Goal: Information Seeking & Learning: Understand process/instructions

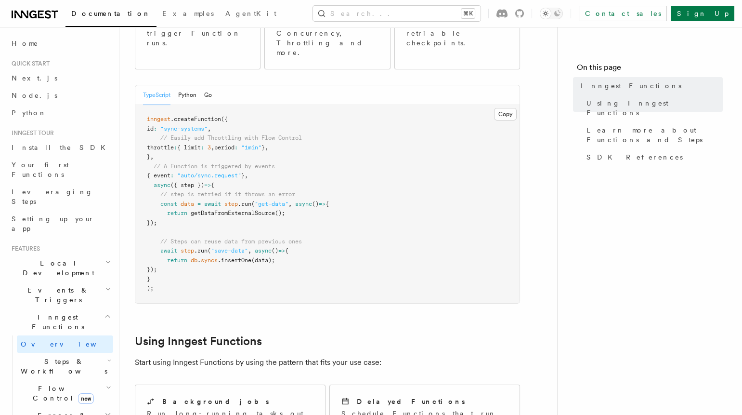
scroll to position [196, 0]
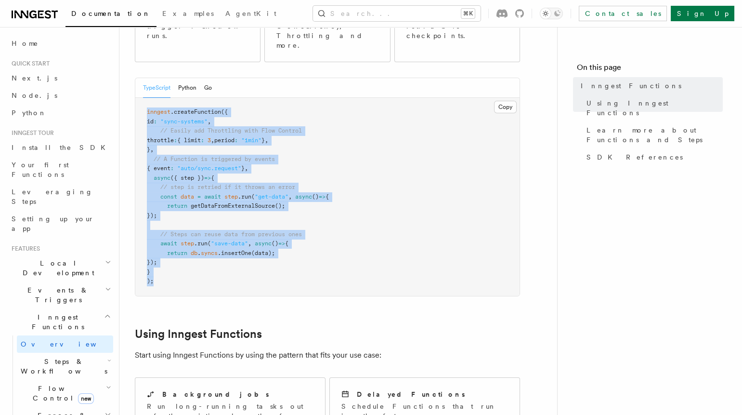
drag, startPoint x: 154, startPoint y: 248, endPoint x: 140, endPoint y: 75, distance: 173.5
click at [140, 98] on pre "inngest .createFunction ({ id : "sync-systems" , // Easily add Throttling with …" at bounding box center [327, 197] width 384 height 198
copy code "inngest .createFunction ({ id : "sync-systems" , // Easily add Throttling with …"
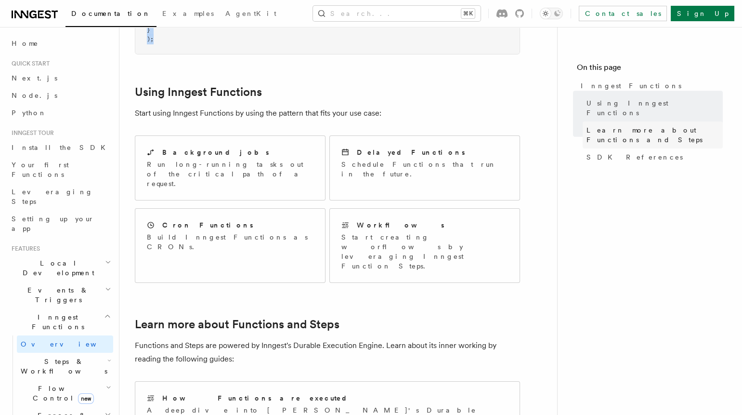
scroll to position [433, 0]
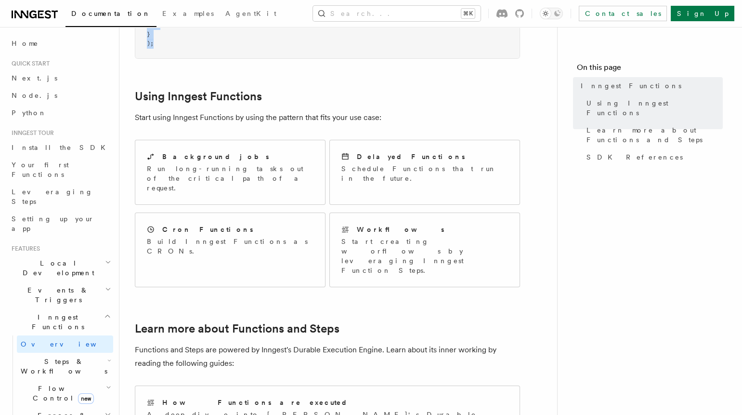
click at [68, 356] on span "Steps & Workflows" at bounding box center [62, 365] width 91 height 19
click at [58, 384] on span "Overview" at bounding box center [79, 388] width 99 height 8
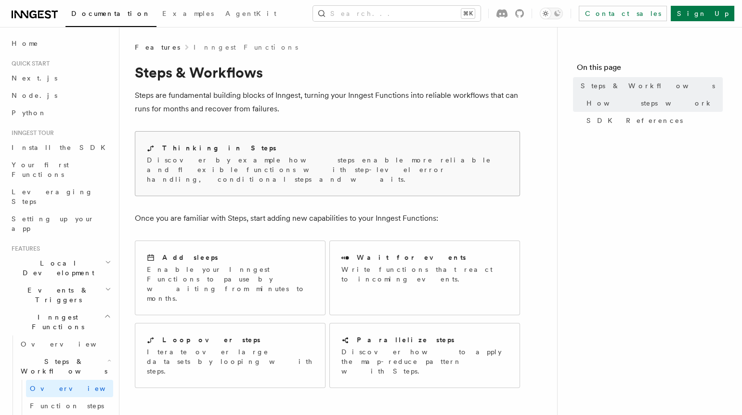
click at [226, 175] on div "Thinking in Steps Discover by example how steps enable more reliable and flexib…" at bounding box center [327, 163] width 384 height 64
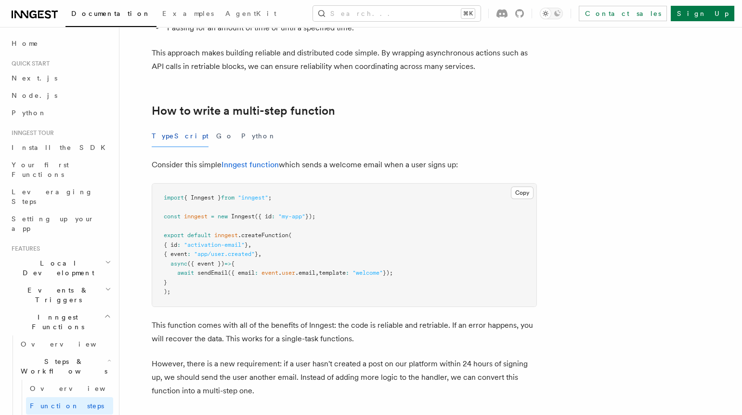
scroll to position [244, 0]
click at [219, 294] on pre "import { Inngest } from "inngest" ; const inngest = new Inngest ({ id : "my-app…" at bounding box center [344, 245] width 384 height 123
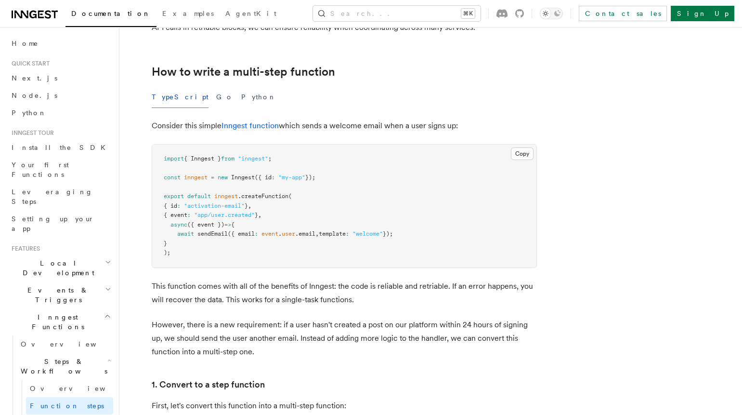
scroll to position [283, 0]
click at [106, 288] on icon "button" at bounding box center [108, 289] width 4 height 2
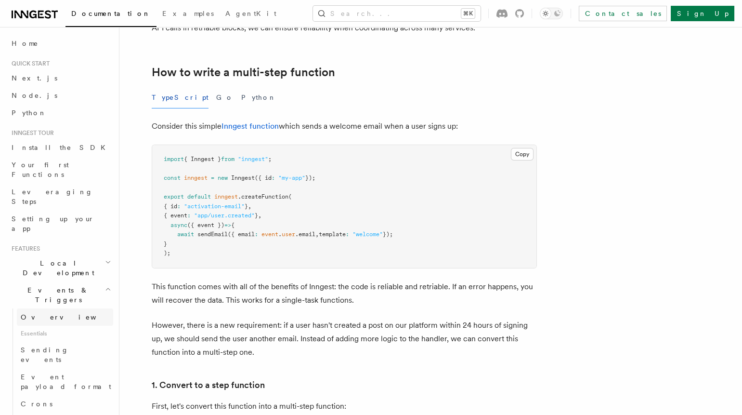
click at [49, 313] on span "Overview" at bounding box center [70, 317] width 99 height 8
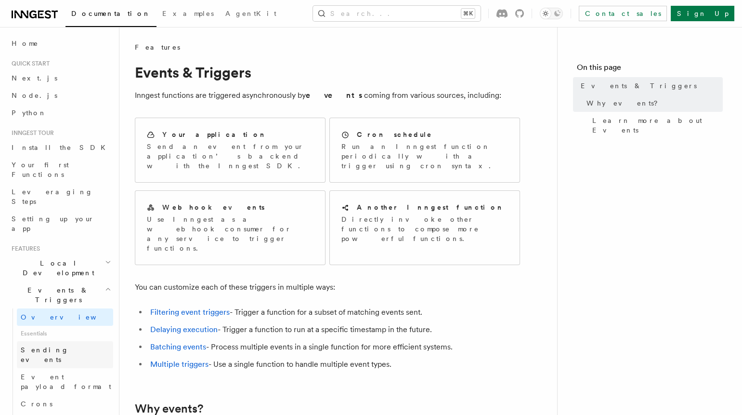
click at [65, 346] on span "Sending events" at bounding box center [45, 354] width 48 height 17
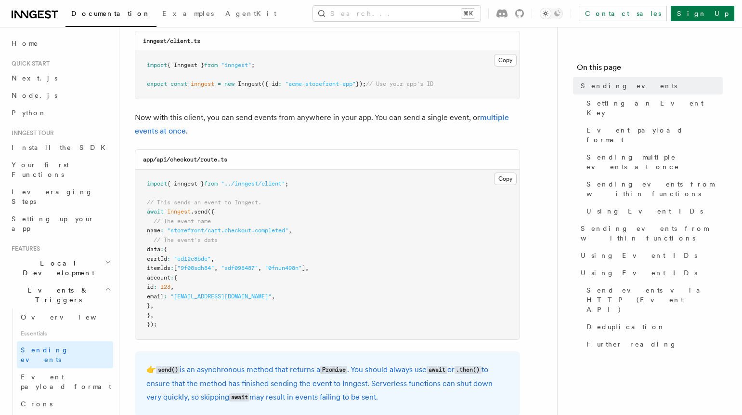
scroll to position [172, 0]
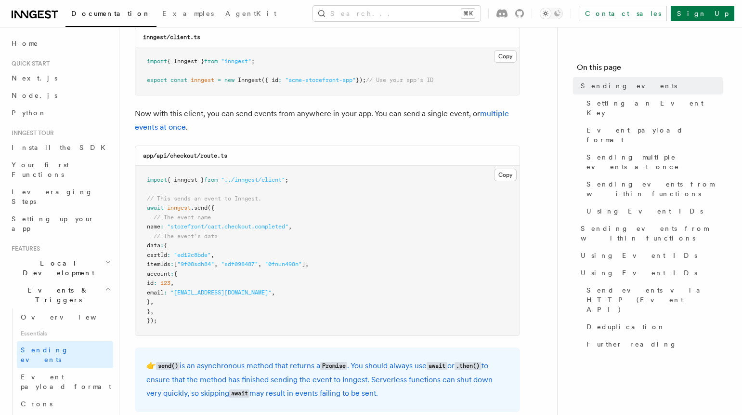
click at [184, 319] on pre "import { inngest } from "../inngest/client" ; // This sends an event to Inngest…" at bounding box center [327, 251] width 384 height 170
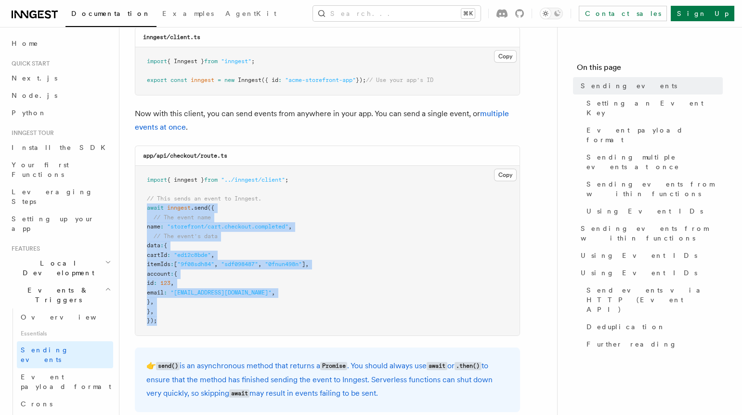
drag, startPoint x: 173, startPoint y: 322, endPoint x: 131, endPoint y: 205, distance: 123.9
copy code "await inngest .send ({ // The event name name : "storefront/cart.checkout.compl…"
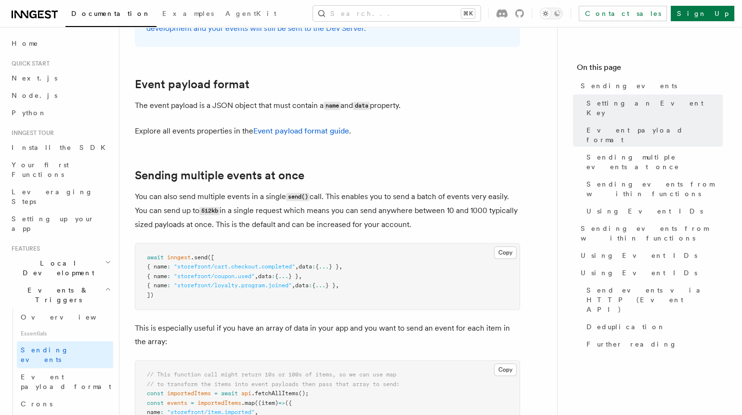
scroll to position [1017, 0]
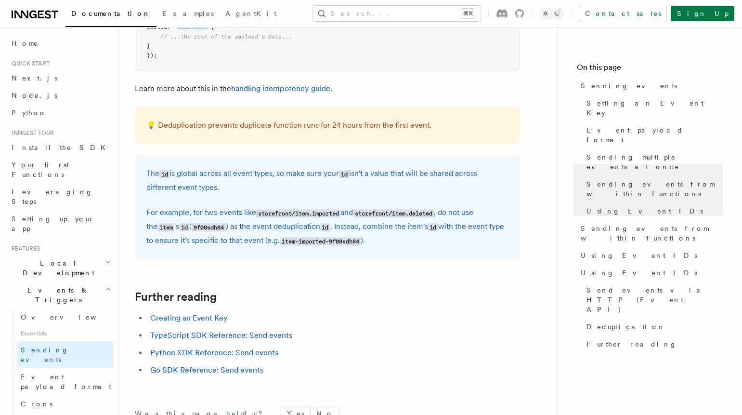
scroll to position [2548, 0]
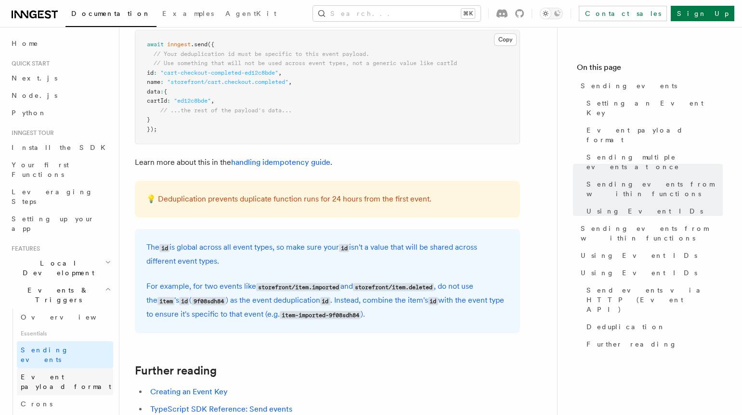
click at [67, 372] on span "Event payload format" at bounding box center [67, 381] width 92 height 19
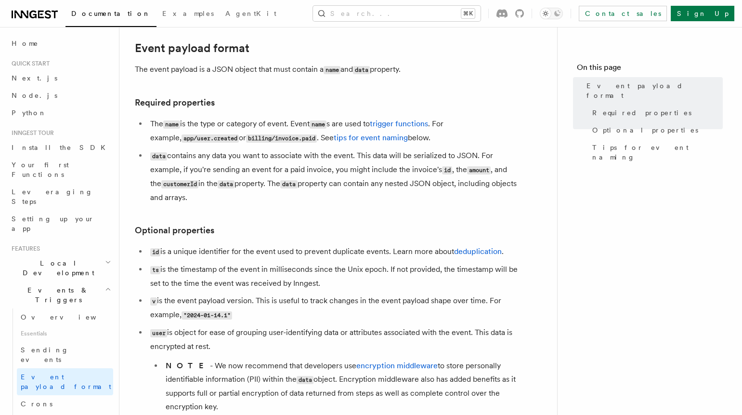
scroll to position [43, 0]
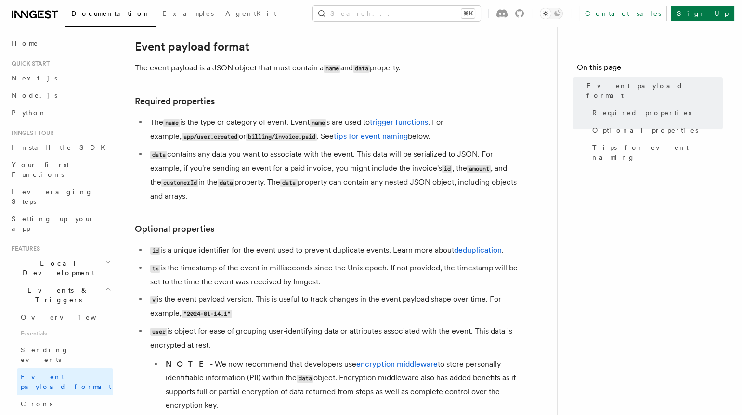
click at [347, 153] on li "data contains any data you want to associate with the event. This data will be …" at bounding box center [333, 174] width 373 height 55
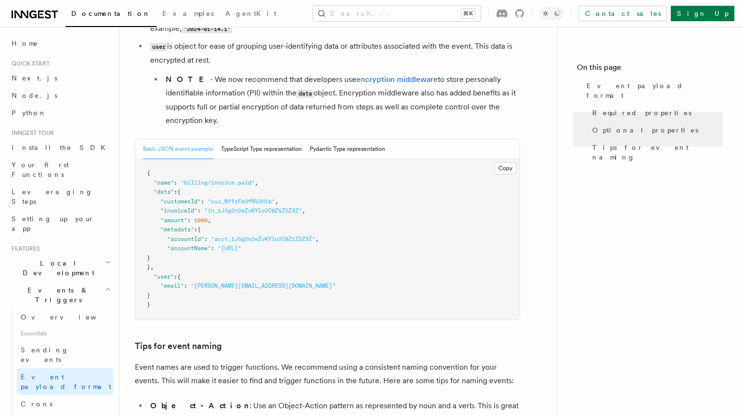
scroll to position [329, 0]
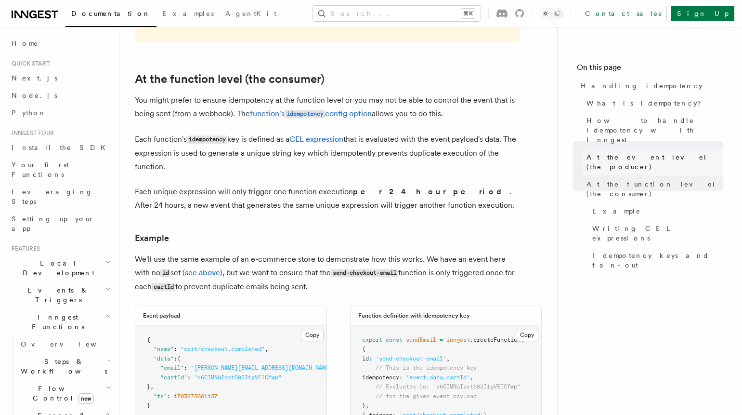
scroll to position [1093, 0]
